Goal: Task Accomplishment & Management: Use online tool/utility

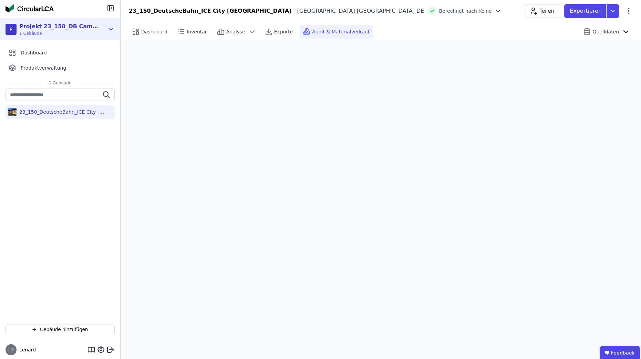
click at [110, 31] on icon at bounding box center [111, 29] width 8 height 8
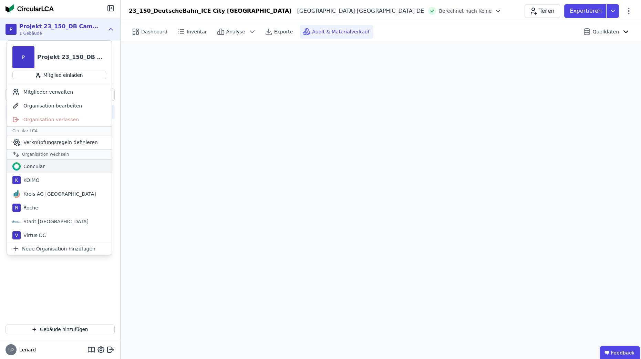
click at [33, 164] on div "Concular" at bounding box center [33, 166] width 24 height 7
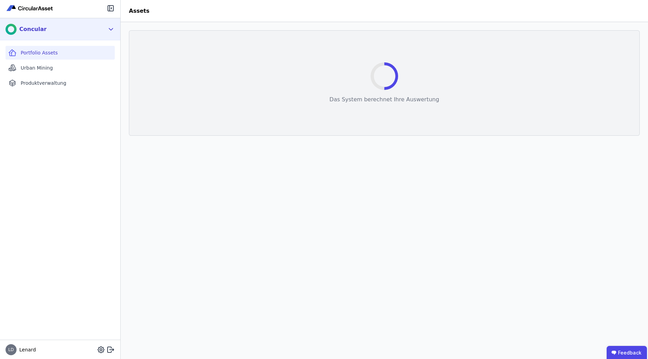
click at [109, 29] on icon at bounding box center [111, 29] width 8 height 8
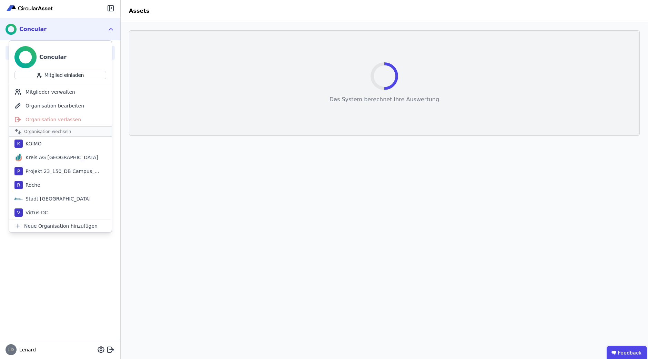
click at [185, 212] on div "Das System berechnet Ihre Auswertung Auswertung neu laden" at bounding box center [384, 190] width 527 height 337
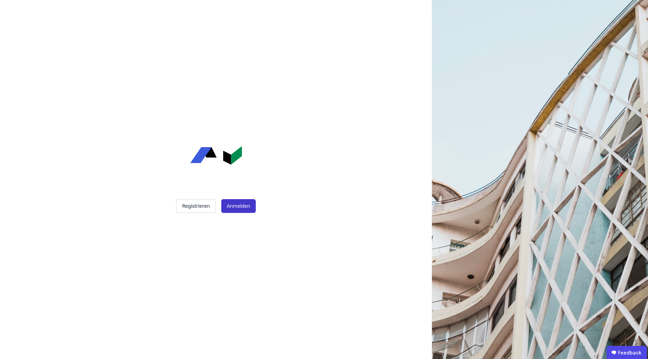
click at [239, 208] on button "Anmelden" at bounding box center [238, 206] width 34 height 14
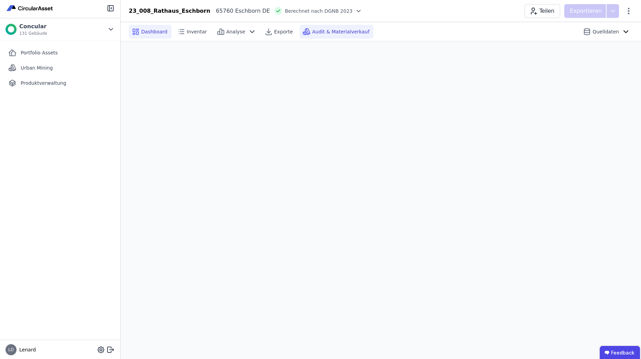
click at [332, 33] on span "Audit & Materialverkauf" at bounding box center [340, 31] width 57 height 7
